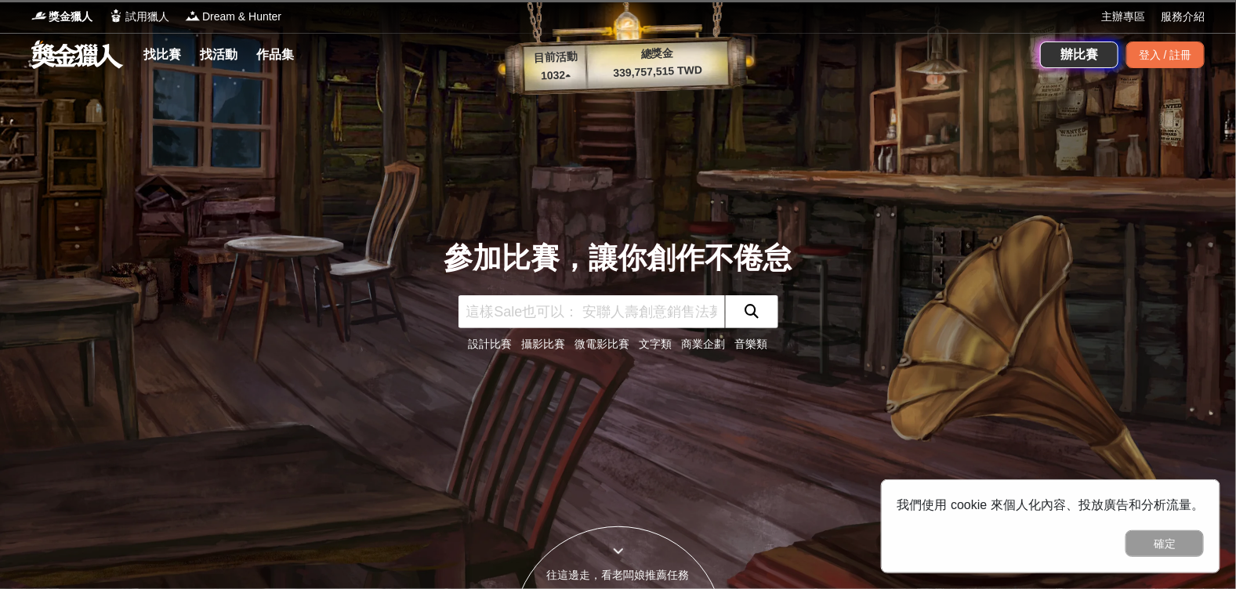
click at [655, 346] on link "文字類" at bounding box center [656, 344] width 33 height 13
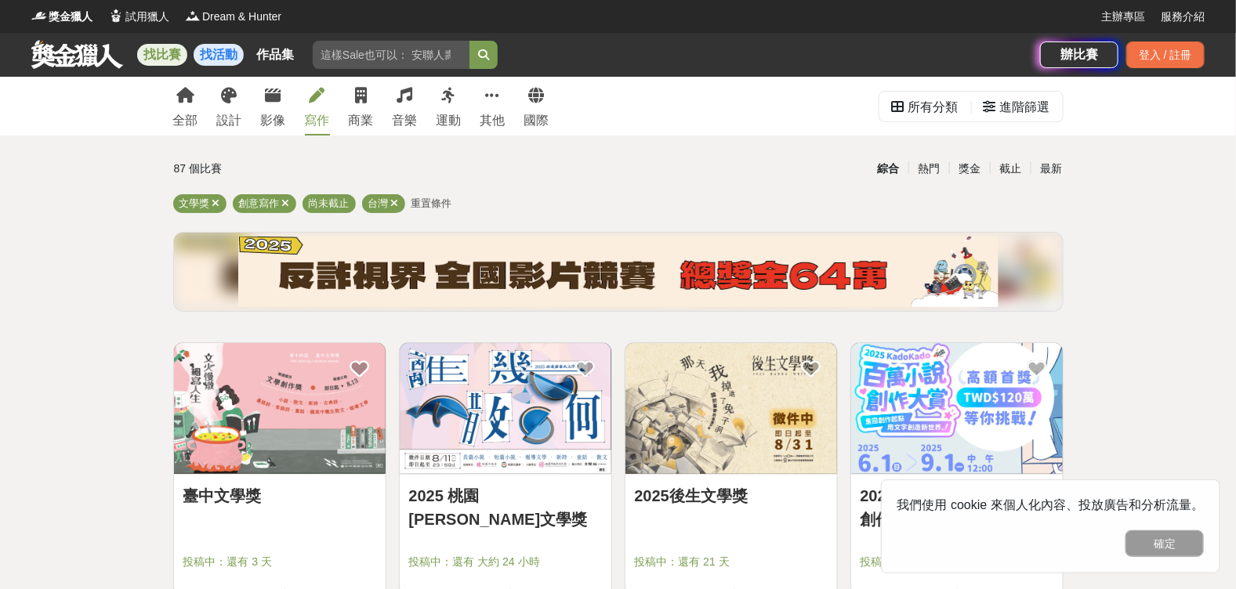
click at [232, 27] on div "獎金獵人 試用獵人 Dream & Hunter" at bounding box center [566, 16] width 1070 height 33
click at [455, 111] on div "運動" at bounding box center [449, 120] width 25 height 19
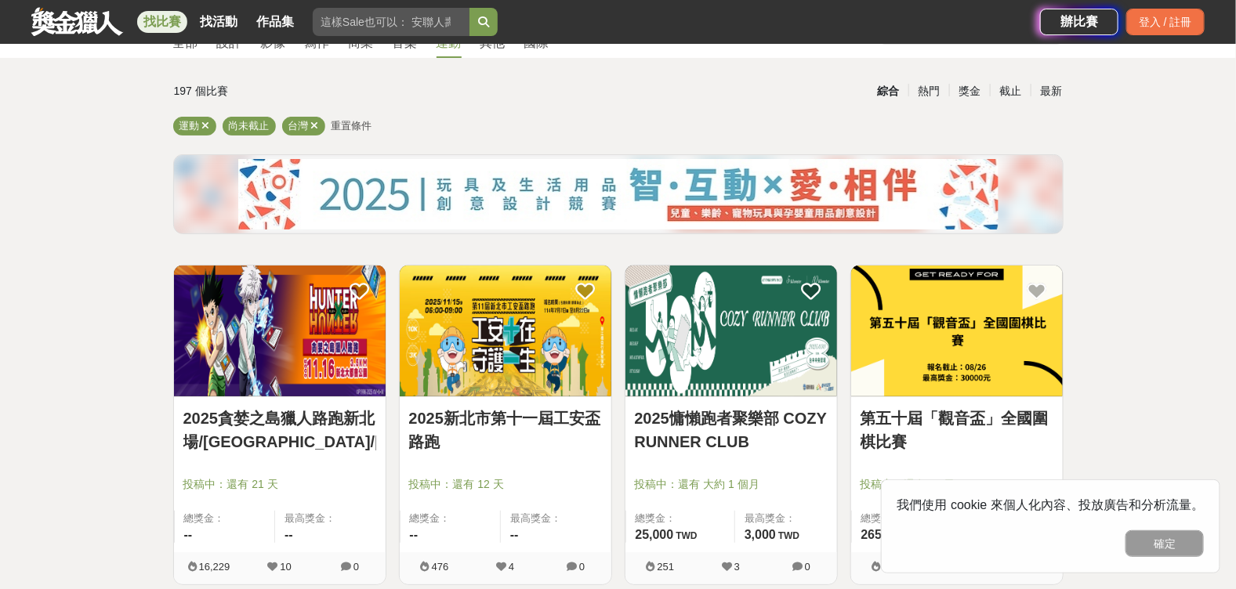
scroll to position [470, 0]
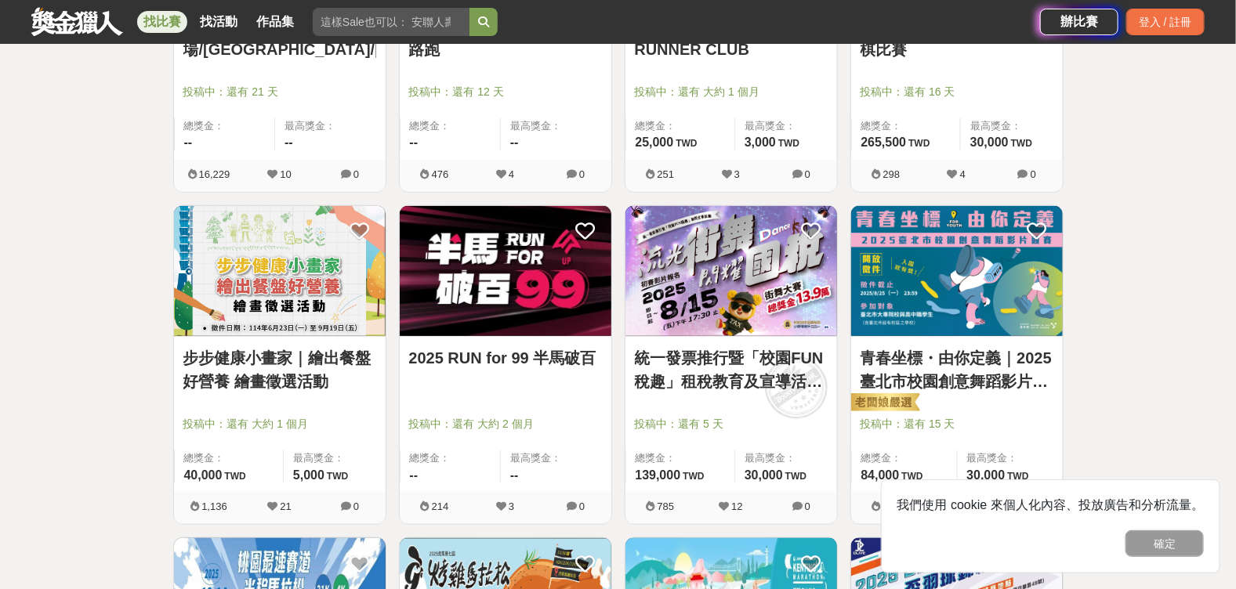
click at [245, 390] on link "步步健康小畫家｜繪出餐盤好營養 繪畫徵選活動" at bounding box center [279, 369] width 193 height 47
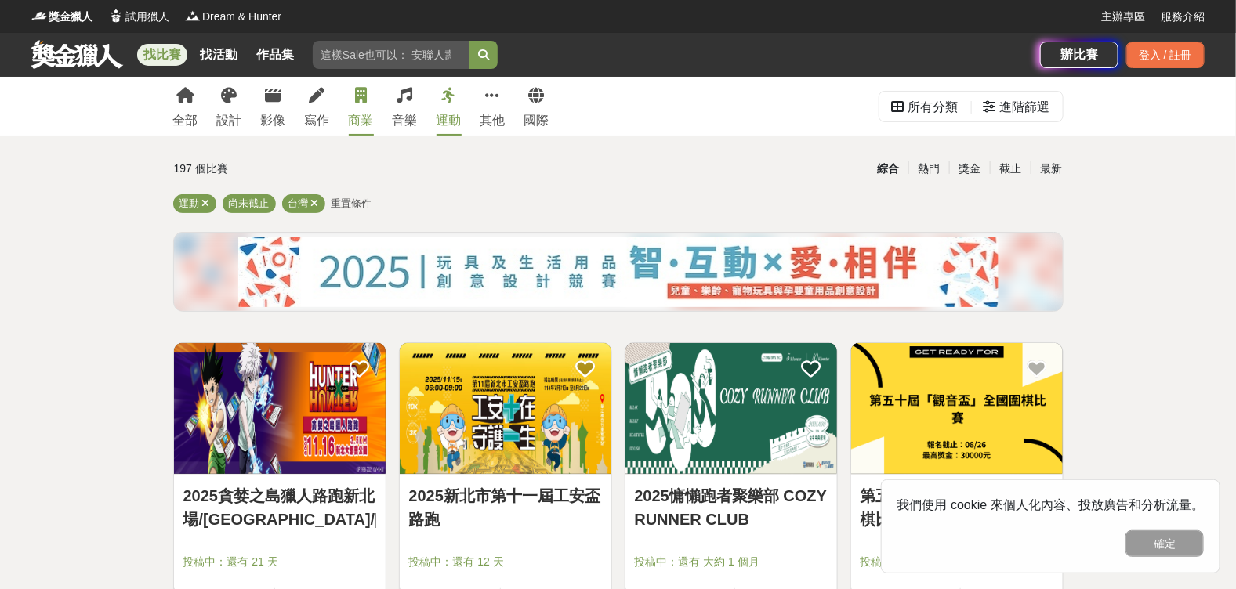
click at [356, 116] on div "商業" at bounding box center [361, 120] width 25 height 19
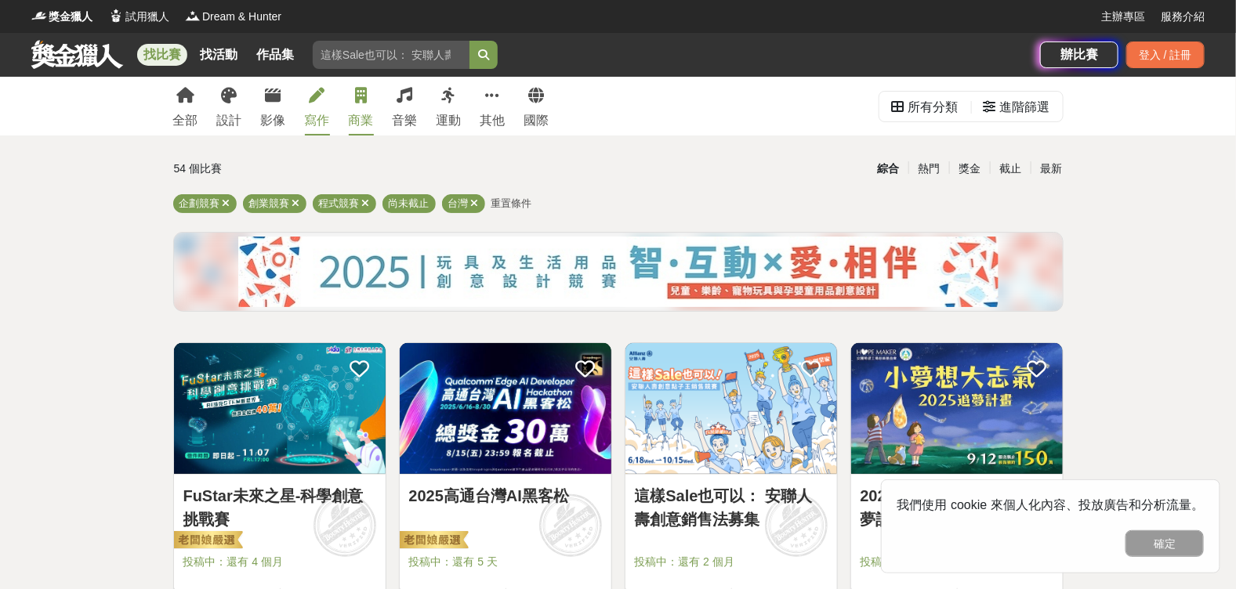
click at [322, 107] on link "寫作" at bounding box center [317, 106] width 25 height 59
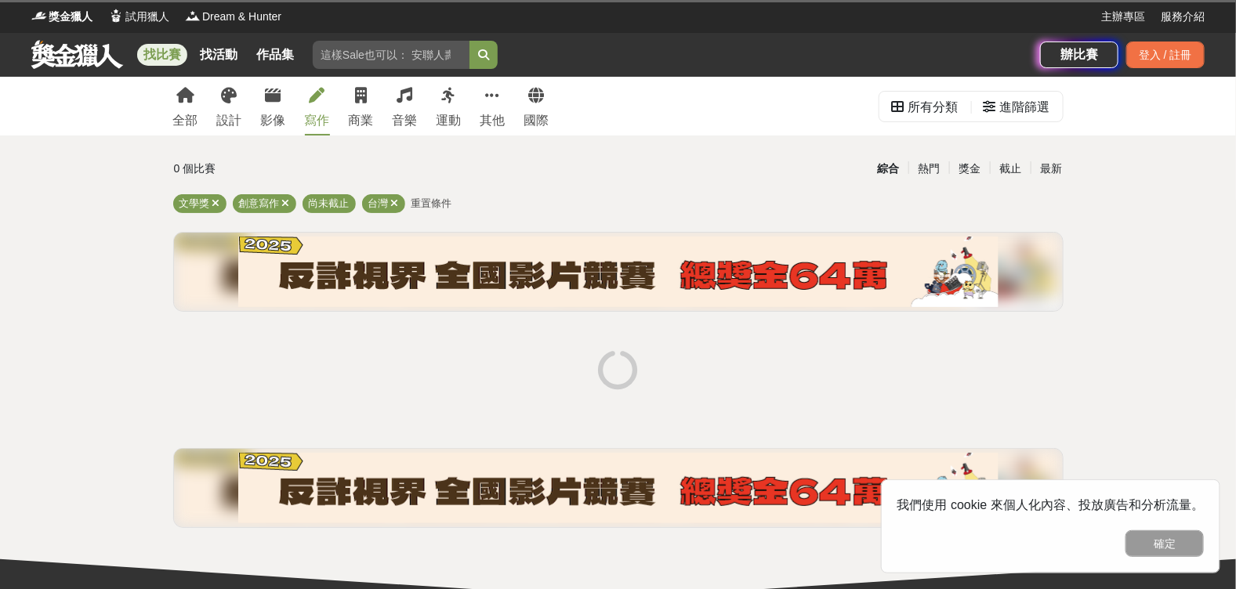
click at [255, 101] on div "全部 設計 影像 寫作 商業 音樂 運動 其他 國際" at bounding box center [361, 106] width 395 height 59
click at [262, 103] on link "影像" at bounding box center [273, 106] width 25 height 59
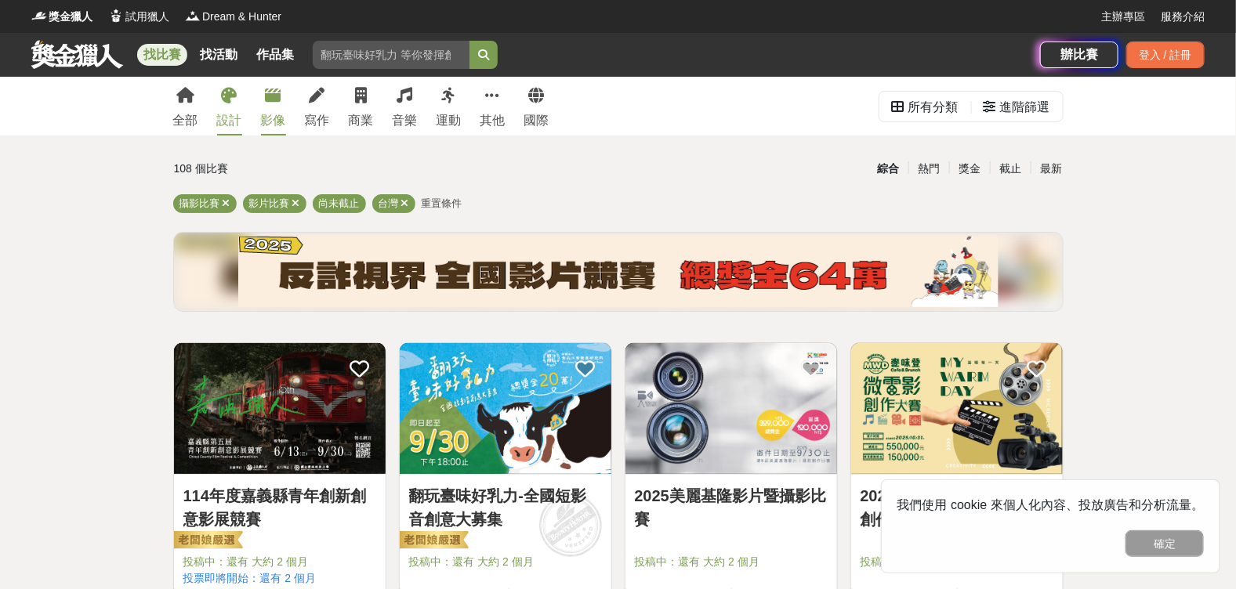
click at [227, 132] on link "設計" at bounding box center [229, 106] width 25 height 59
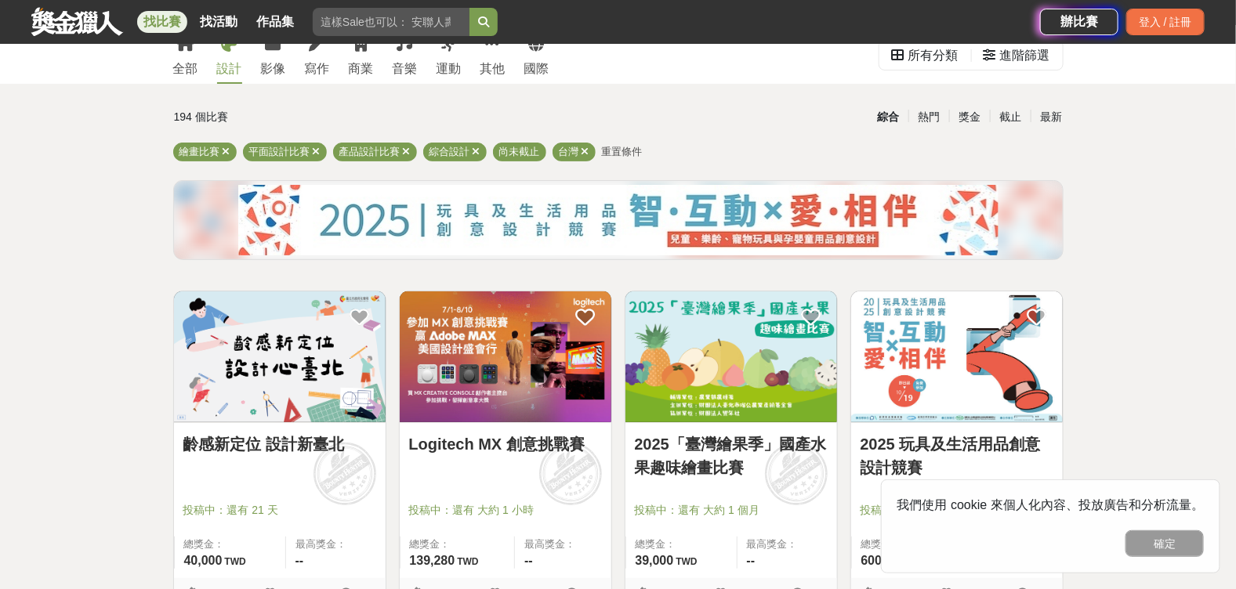
scroll to position [156, 0]
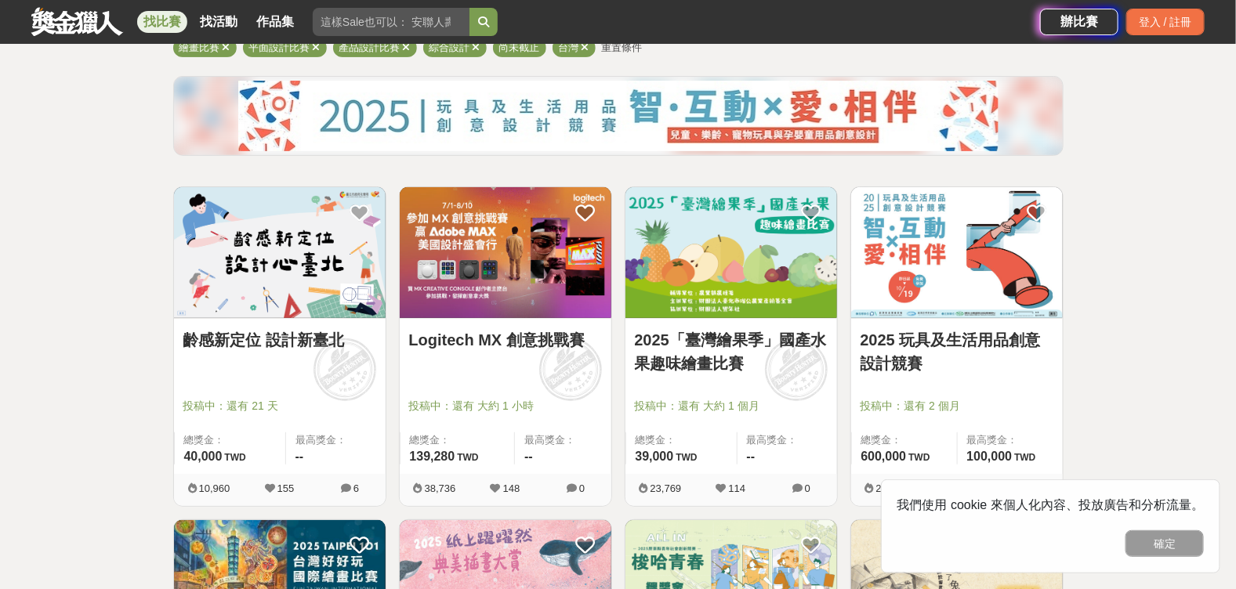
click at [692, 314] on img at bounding box center [731, 252] width 212 height 131
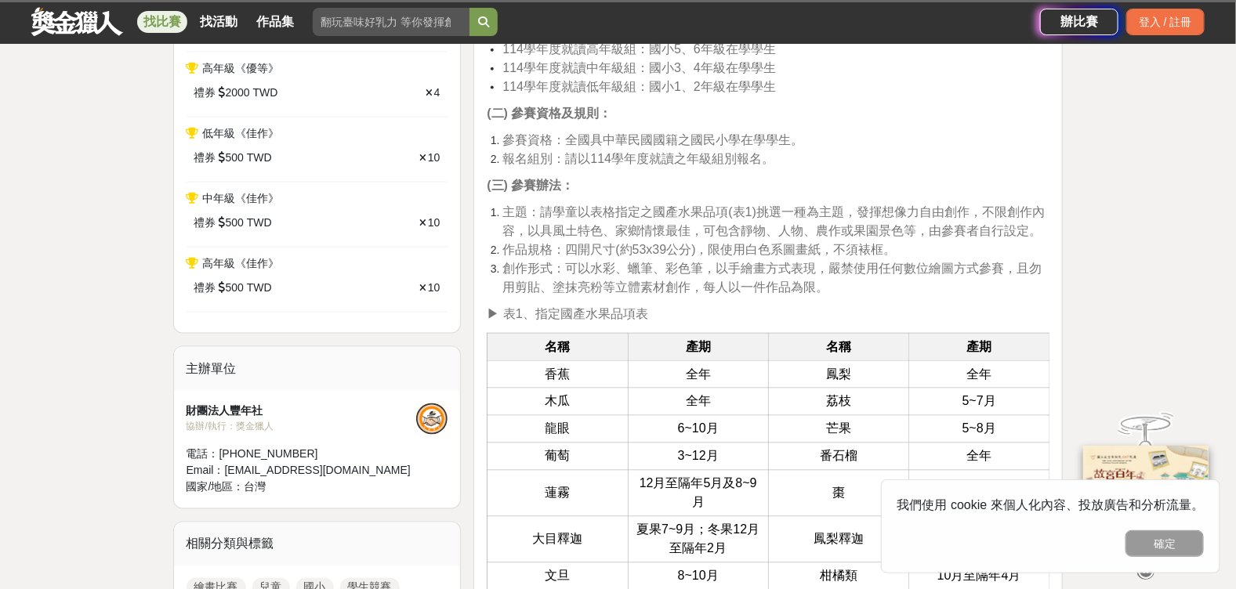
scroll to position [941, 0]
